Goal: Use online tool/utility: Utilize a website feature to perform a specific function

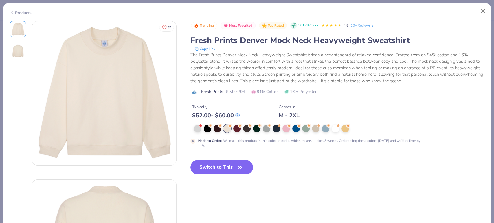
drag, startPoint x: 237, startPoint y: 168, endPoint x: 19, endPoint y: 198, distance: 220.1
click at [237, 168] on icon "button" at bounding box center [240, 167] width 8 height 8
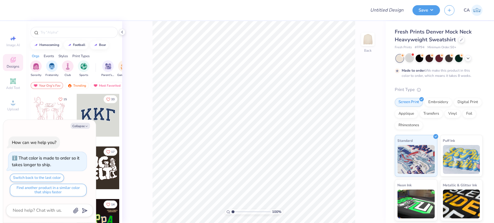
click at [412, 58] on div at bounding box center [410, 58] width 8 height 8
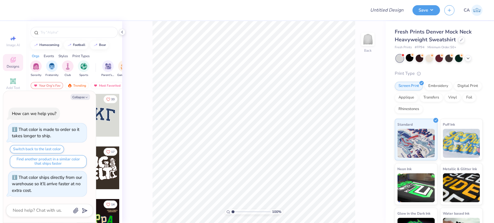
scroll to position [121, 0]
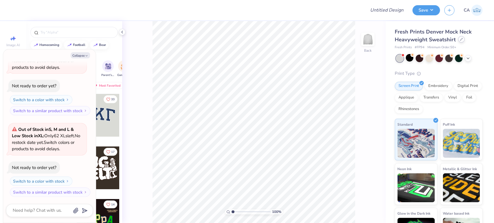
click at [458, 41] on div at bounding box center [461, 39] width 6 height 6
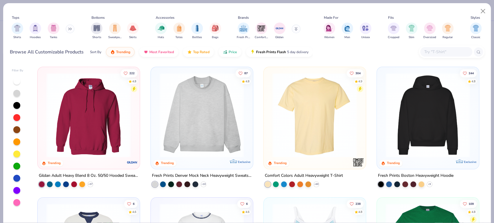
click at [218, 130] on img at bounding box center [201, 115] width 90 height 85
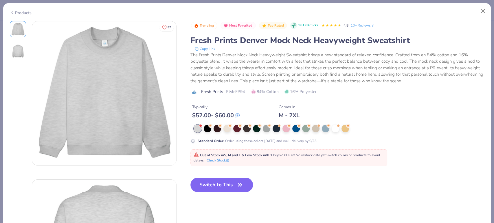
drag, startPoint x: 229, startPoint y: 183, endPoint x: 228, endPoint y: 108, distance: 74.9
click at [227, 111] on div "Trending Most Favorited Top Rated 981.6K Clicks 4.8 10+ Reviews Fresh Prints De…" at bounding box center [337, 111] width 294 height 181
click at [237, 94] on span "Style FP94" at bounding box center [235, 92] width 19 height 6
copy span "FP94"
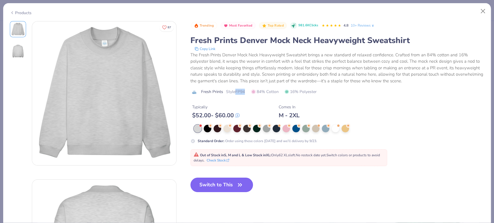
click at [213, 183] on button "Switch to This" at bounding box center [221, 185] width 63 height 14
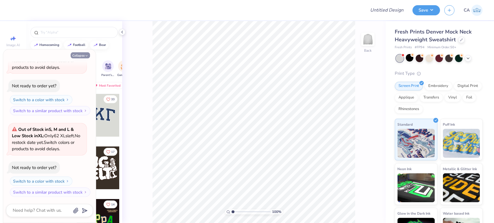
click at [73, 56] on button "Collapse" at bounding box center [80, 55] width 19 height 6
type textarea "x"
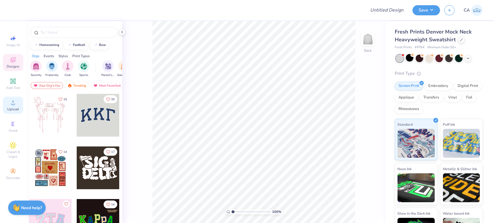
drag, startPoint x: 10, startPoint y: 105, endPoint x: 6, endPoint y: 104, distance: 4.1
click at [6, 104] on div "Upload" at bounding box center [13, 105] width 20 height 17
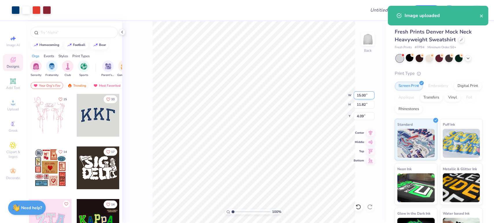
click at [360, 98] on input "15.00" at bounding box center [363, 95] width 21 height 8
type input "12.00"
type input "9.46"
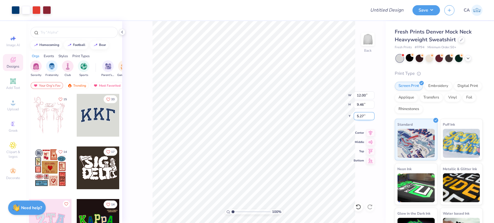
click at [362, 114] on input "5.27" at bounding box center [363, 116] width 21 height 8
type input "2.00"
drag, startPoint x: 241, startPoint y: 213, endPoint x: 128, endPoint y: 84, distance: 171.4
click at [236, 213] on input "range" at bounding box center [250, 211] width 39 height 5
drag, startPoint x: 244, startPoint y: 211, endPoint x: 237, endPoint y: 208, distance: 7.5
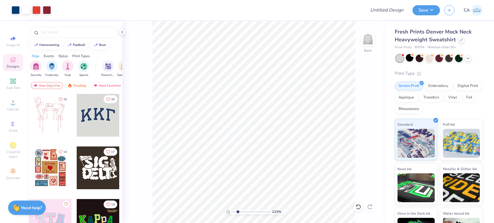
click at [237, 209] on input "range" at bounding box center [250, 211] width 39 height 5
drag, startPoint x: 237, startPoint y: 213, endPoint x: 233, endPoint y: 212, distance: 4.4
type input "1.1"
click at [233, 212] on input "range" at bounding box center [250, 211] width 39 height 5
drag, startPoint x: 376, startPoint y: 11, endPoint x: 386, endPoint y: 11, distance: 10.1
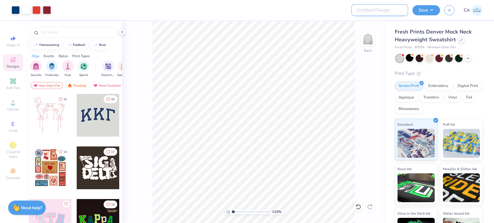
click at [376, 11] on input "Design Title" at bounding box center [379, 10] width 57 height 12
paste input "FPS239761"
type input "FPS239761"
click at [420, 9] on button "Save" at bounding box center [425, 9] width 27 height 10
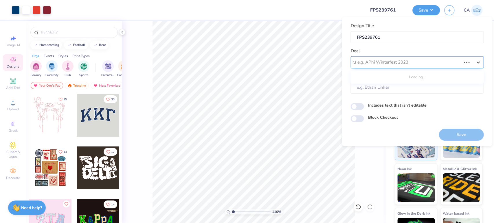
click at [411, 62] on div at bounding box center [409, 62] width 104 height 8
click at [392, 78] on div "Design Tool Gallery" at bounding box center [417, 78] width 128 height 10
type input "design tool gall"
type input "Design Tool Gallery User"
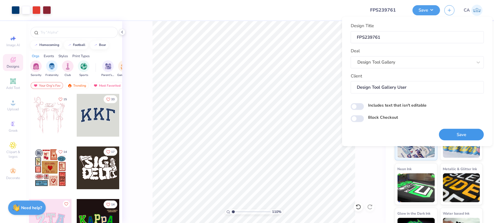
click at [464, 131] on button "Save" at bounding box center [461, 135] width 45 height 12
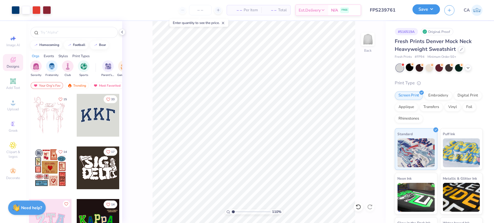
click at [430, 6] on button "Save" at bounding box center [425, 9] width 27 height 10
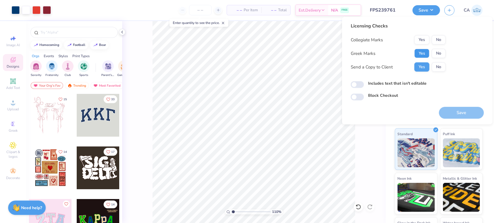
click at [419, 56] on button "Yes" at bounding box center [421, 53] width 15 height 9
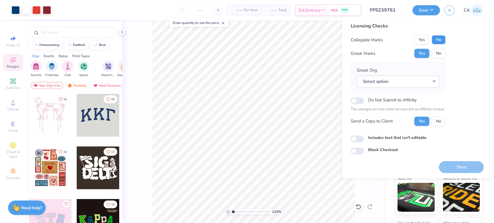
click at [438, 36] on button "No" at bounding box center [438, 39] width 14 height 9
click at [417, 86] on button "Select option" at bounding box center [397, 81] width 83 height 12
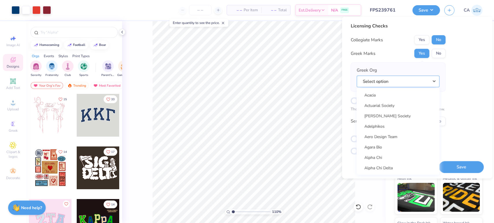
click at [418, 80] on button "Select option" at bounding box center [397, 81] width 83 height 12
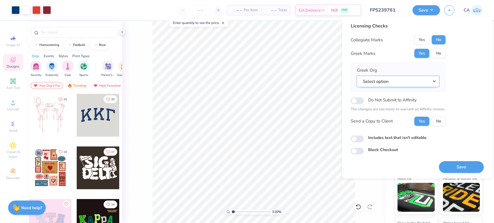
click at [418, 82] on button "Select option" at bounding box center [397, 81] width 83 height 12
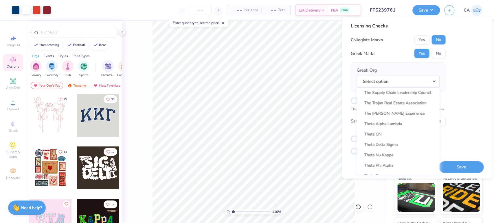
scroll to position [4337, 0]
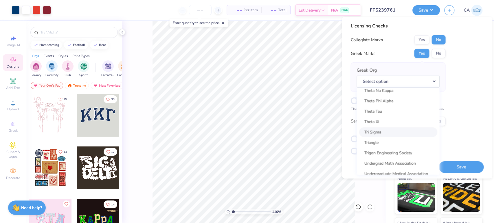
click at [401, 134] on link "Tri Sigma" at bounding box center [398, 132] width 78 height 10
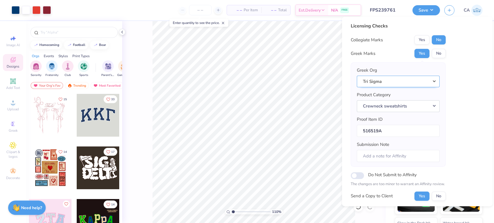
click at [393, 82] on button "Tri Sigma" at bounding box center [397, 81] width 83 height 12
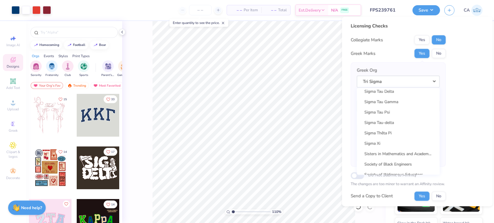
scroll to position [3919, 0]
click at [403, 104] on link "Sigma Sigma Sigma" at bounding box center [398, 102] width 78 height 10
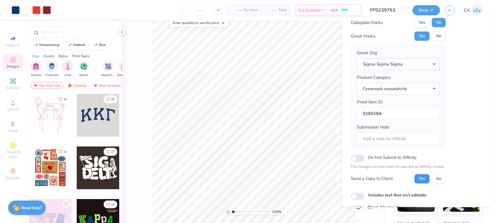
scroll to position [46, 0]
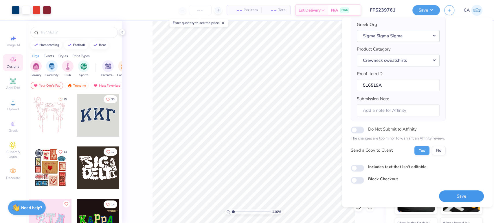
click at [443, 192] on button "Save" at bounding box center [461, 197] width 45 height 12
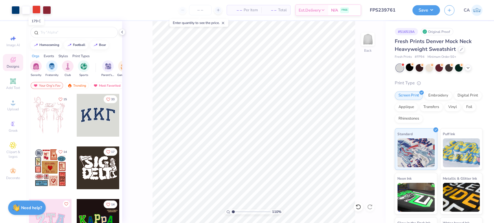
click at [37, 10] on div at bounding box center [36, 9] width 8 height 8
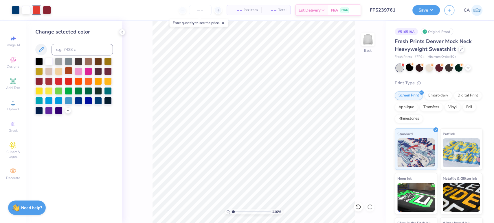
click at [68, 70] on div at bounding box center [69, 71] width 8 height 8
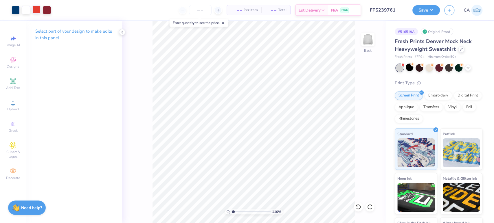
click at [37, 9] on div at bounding box center [36, 9] width 8 height 8
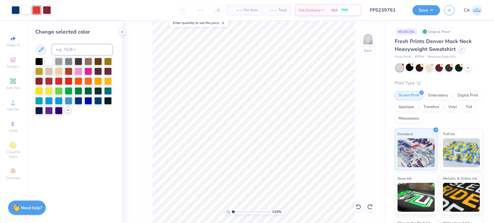
click at [65, 111] on div at bounding box center [68, 110] width 6 height 6
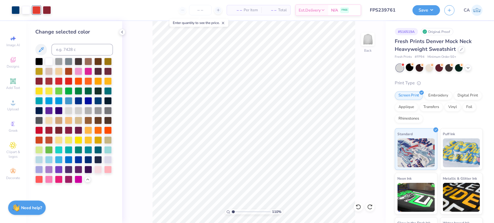
click at [40, 132] on div at bounding box center [39, 131] width 8 height 8
click at [39, 138] on div at bounding box center [39, 140] width 8 height 8
click at [49, 139] on div at bounding box center [49, 140] width 8 height 8
click at [245, 211] on input "range" at bounding box center [250, 211] width 39 height 5
click at [242, 210] on input "range" at bounding box center [250, 211] width 39 height 5
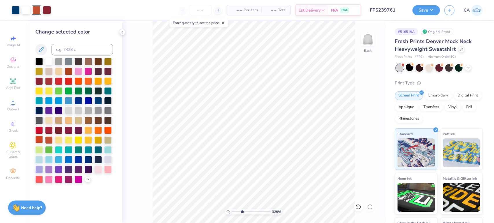
click at [38, 141] on div at bounding box center [39, 140] width 8 height 8
click at [47, 141] on div at bounding box center [49, 140] width 8 height 8
click at [47, 12] on div at bounding box center [47, 9] width 8 height 8
click at [57, 132] on div at bounding box center [59, 130] width 8 height 8
drag, startPoint x: 237, startPoint y: 212, endPoint x: 240, endPoint y: 210, distance: 3.5
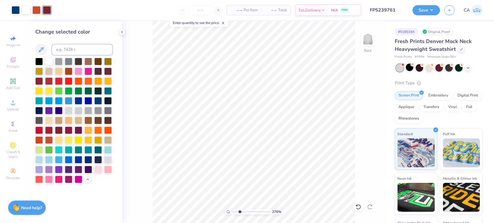
click at [240, 210] on input "range" at bounding box center [250, 211] width 39 height 5
drag, startPoint x: 246, startPoint y: 212, endPoint x: 270, endPoint y: 212, distance: 24.0
click at [270, 215] on input "range" at bounding box center [250, 211] width 39 height 5
click at [229, 212] on icon at bounding box center [228, 212] width 4 height 4
drag, startPoint x: 231, startPoint y: 212, endPoint x: 236, endPoint y: 215, distance: 6.1
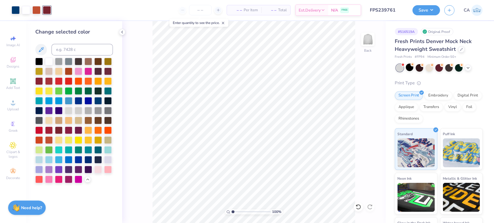
click at [236, 215] on div "100 %" at bounding box center [254, 211] width 58 height 5
type input "2.49"
click at [238, 212] on input "range" at bounding box center [250, 211] width 39 height 5
click at [431, 14] on div "Save" at bounding box center [425, 10] width 27 height 10
click at [422, 11] on button "Save" at bounding box center [425, 9] width 27 height 10
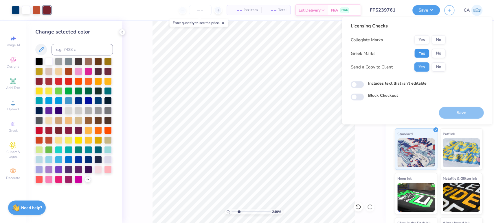
click at [421, 55] on button "Yes" at bounding box center [421, 53] width 15 height 9
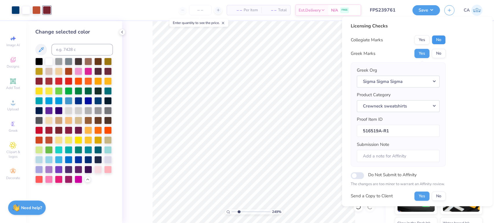
click at [435, 39] on button "No" at bounding box center [438, 39] width 14 height 9
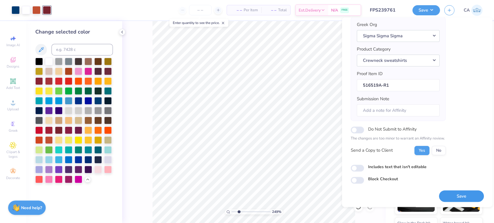
click at [445, 191] on button "Save" at bounding box center [461, 197] width 45 height 12
